Goal: Task Accomplishment & Management: Use online tool/utility

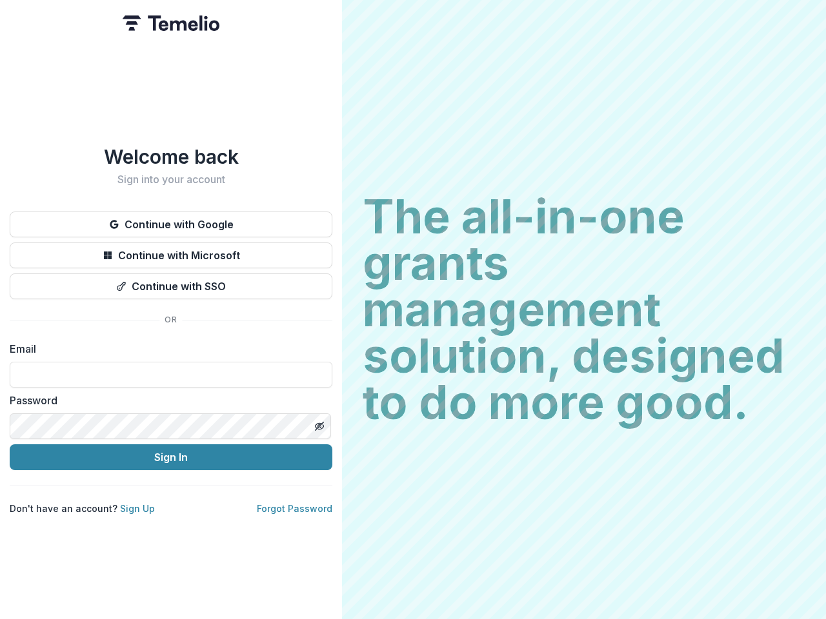
click at [413, 310] on h2 "The all-in-one grants management solution, designed to do more good." at bounding box center [584, 310] width 443 height 232
click at [171, 219] on button "Continue with Google" at bounding box center [171, 225] width 323 height 26
click at [171, 250] on button "Continue with Microsoft" at bounding box center [171, 256] width 323 height 26
click at [171, 281] on button "Continue with SSO" at bounding box center [171, 287] width 323 height 26
click at [319, 421] on div "Welcome back Sign into your account Continue with Google Continue with Microsof…" at bounding box center [171, 309] width 342 height 619
